Goal: Find specific page/section: Find specific page/section

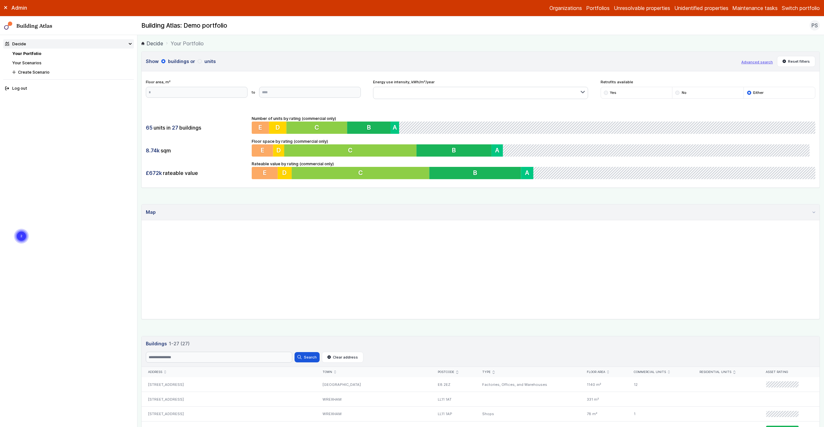
click at [32, 62] on link "Your Scenarios" at bounding box center [26, 62] width 29 height 5
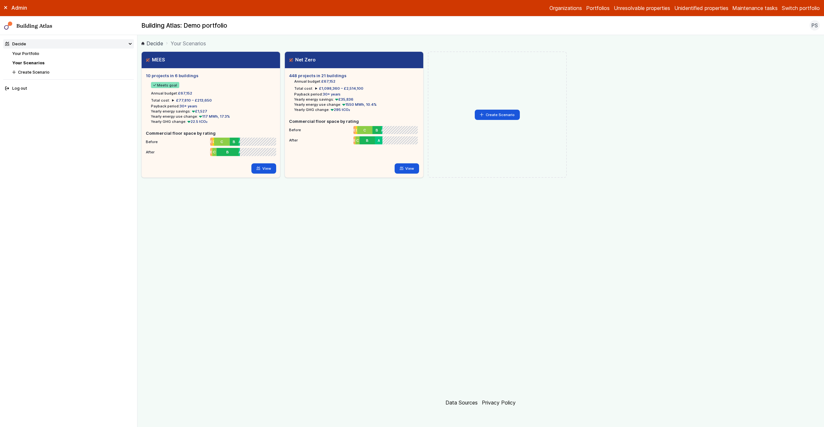
click at [172, 100] on summary "£77,810 – £213,650" at bounding box center [192, 100] width 40 height 5
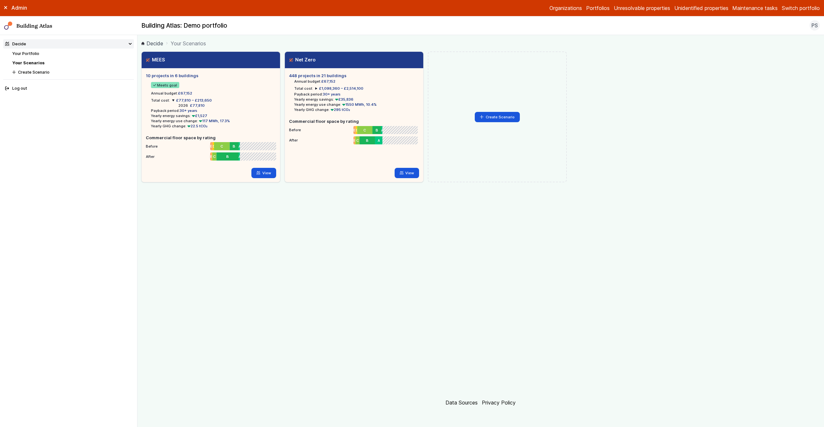
drag, startPoint x: 172, startPoint y: 100, endPoint x: 174, endPoint y: 105, distance: 4.8
click at [172, 100] on summary "£77,810 – £213,650" at bounding box center [192, 100] width 40 height 5
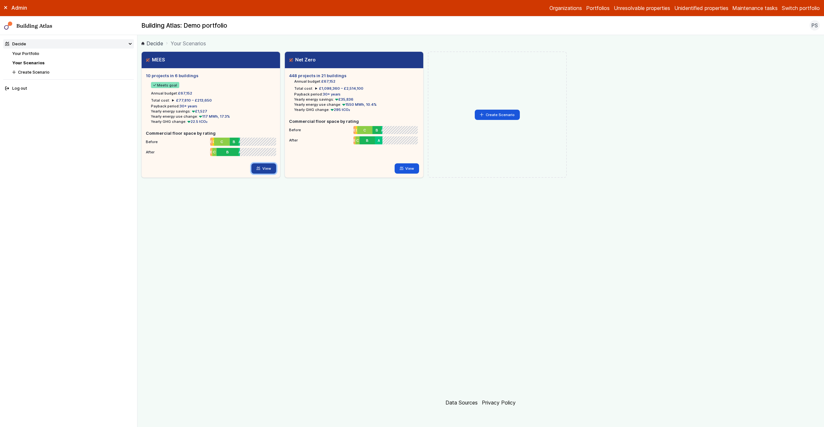
click at [263, 169] on link "View" at bounding box center [263, 168] width 25 height 10
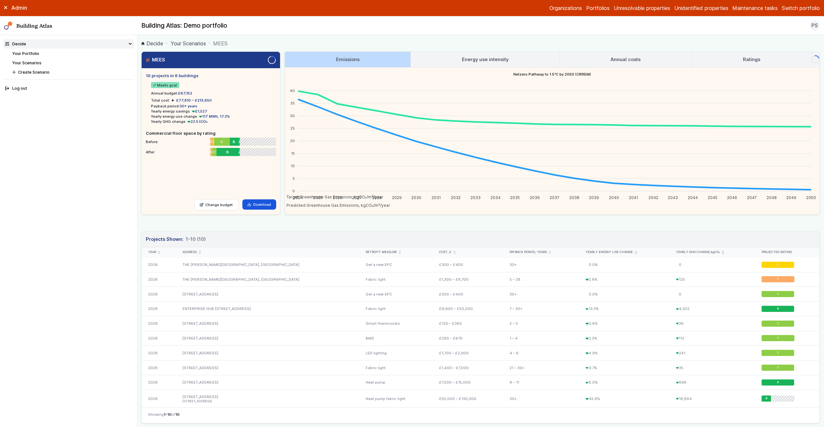
click at [185, 42] on link "Your Scenarios" at bounding box center [188, 44] width 35 height 8
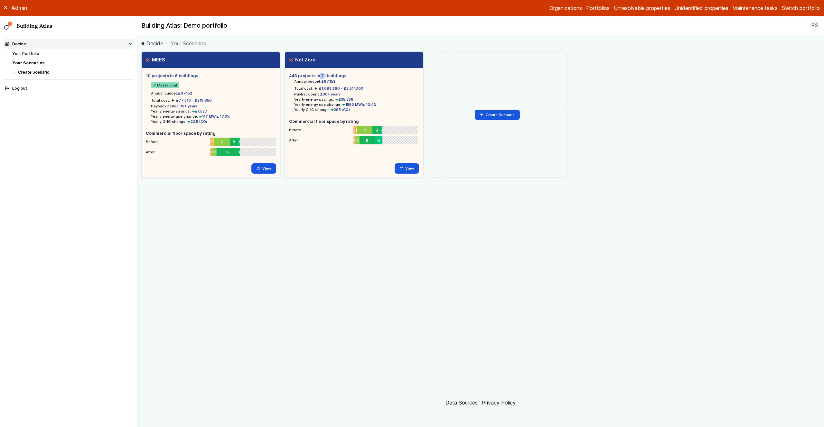
drag, startPoint x: 288, startPoint y: 76, endPoint x: 301, endPoint y: 77, distance: 12.6
click at [295, 76] on div "448 projects in 21 buildings Annual budget: £67,152 Total cost: £1,098,360 – £2…" at bounding box center [354, 123] width 138 height 109
click at [301, 77] on h5 "448 projects in 21 buildings" at bounding box center [354, 76] width 130 height 6
click at [261, 168] on link "View" at bounding box center [263, 168] width 25 height 10
